Goal: Transaction & Acquisition: Purchase product/service

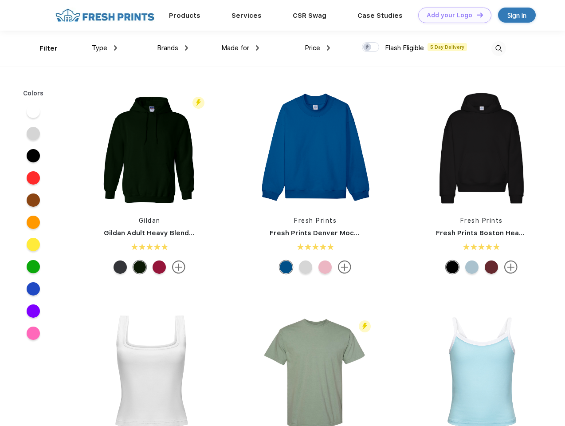
click at [452, 15] on link "Add your Logo Design Tool" at bounding box center [454, 16] width 73 height 16
click at [0, 0] on div "Design Tool" at bounding box center [0, 0] width 0 height 0
click at [476, 15] on link "Add your Logo Design Tool" at bounding box center [454, 16] width 73 height 16
click at [43, 48] on div "Filter" at bounding box center [48, 48] width 18 height 10
click at [105, 48] on span "Type" at bounding box center [100, 48] width 16 height 8
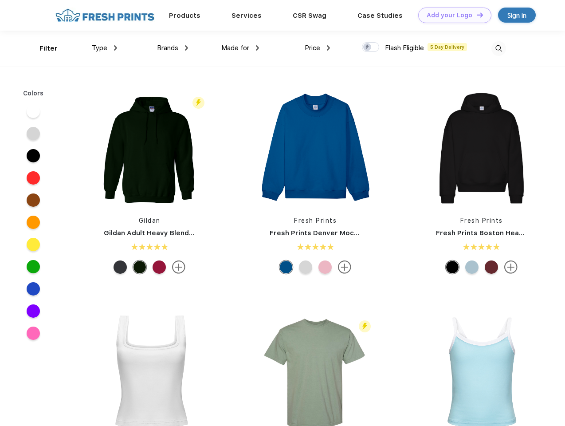
click at [173, 48] on span "Brands" at bounding box center [167, 48] width 21 height 8
click at [240, 48] on span "Made for" at bounding box center [235, 48] width 28 height 8
click at [318, 48] on span "Price" at bounding box center [313, 48] width 16 height 8
click at [371, 47] on div at bounding box center [370, 47] width 17 height 10
click at [368, 47] on input "checkbox" at bounding box center [365, 45] width 6 height 6
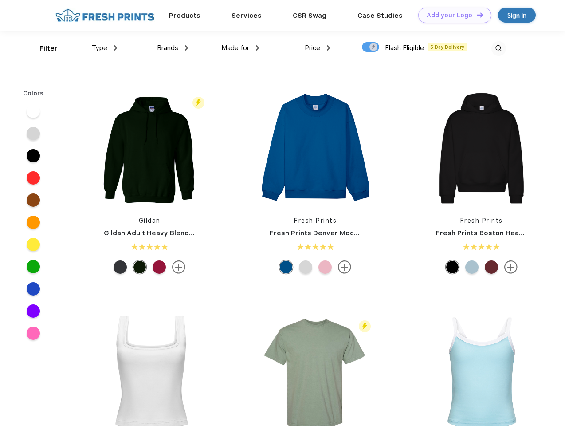
click at [499, 48] on img at bounding box center [498, 48] width 15 height 15
